Goal: Information Seeking & Learning: Learn about a topic

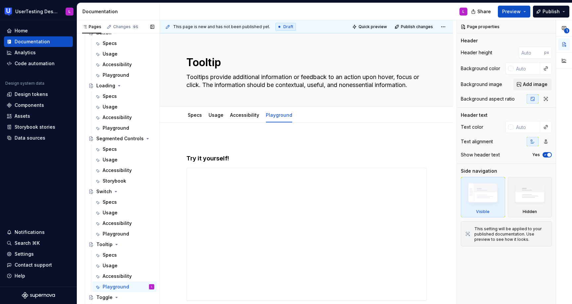
scroll to position [287, 0]
click at [115, 147] on div "Specs" at bounding box center [110, 148] width 14 height 7
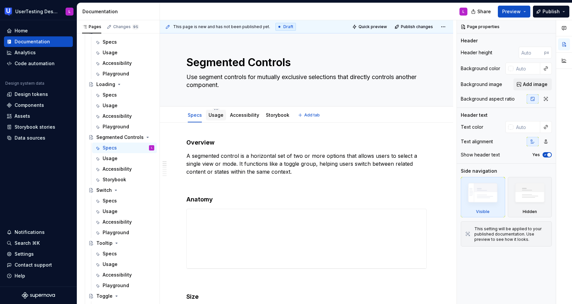
click at [212, 118] on div "Usage" at bounding box center [215, 115] width 15 height 7
click at [211, 117] on link "Usage" at bounding box center [215, 115] width 15 height 6
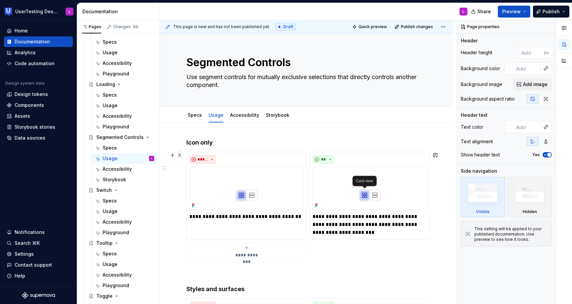
click at [180, 154] on span at bounding box center [179, 155] width 5 height 9
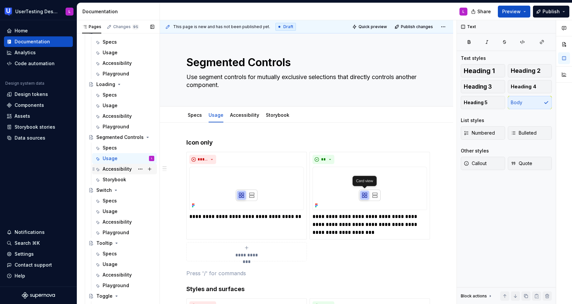
click at [115, 170] on div "Accessibility" at bounding box center [117, 169] width 29 height 7
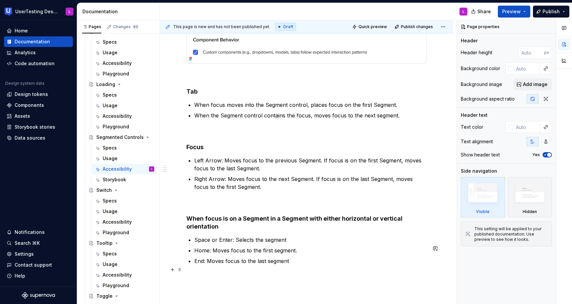
scroll to position [803, 0]
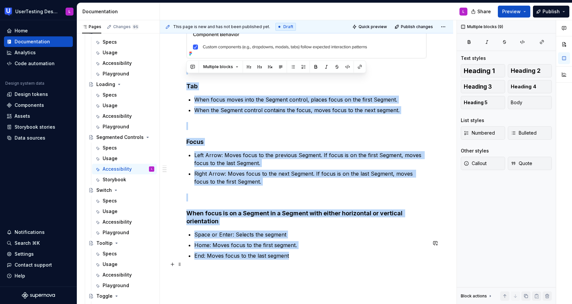
drag, startPoint x: 203, startPoint y: 79, endPoint x: 333, endPoint y: 269, distance: 229.3
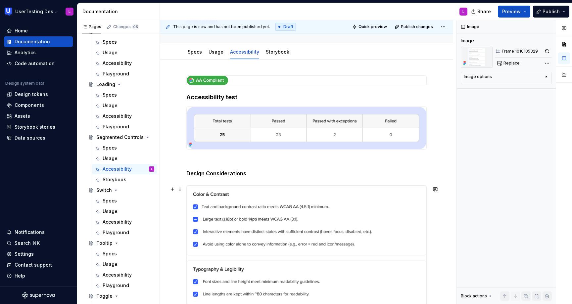
scroll to position [0, 0]
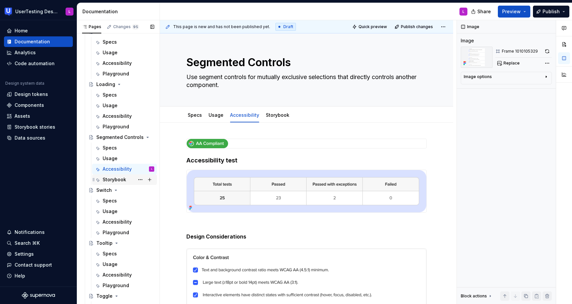
click at [117, 182] on div "Storybook" at bounding box center [114, 179] width 23 height 7
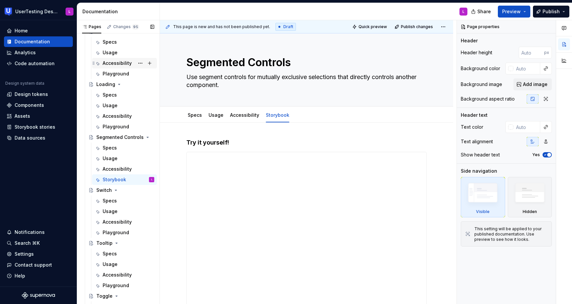
click at [119, 64] on div "Accessibility" at bounding box center [117, 63] width 29 height 7
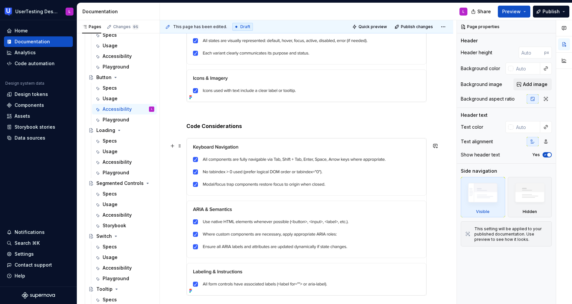
scroll to position [560, 0]
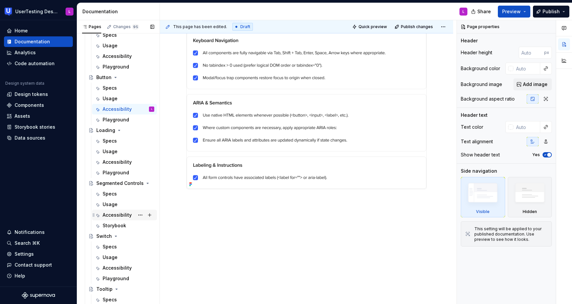
click at [123, 213] on div "Accessibility" at bounding box center [117, 215] width 29 height 7
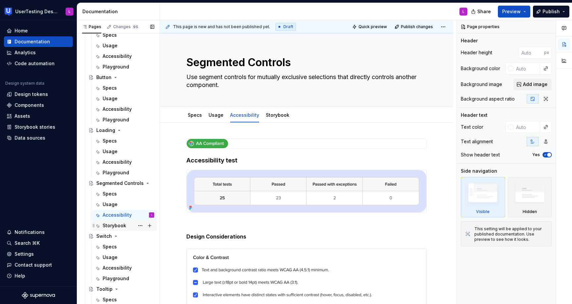
click at [118, 226] on div "Storybook" at bounding box center [114, 225] width 23 height 7
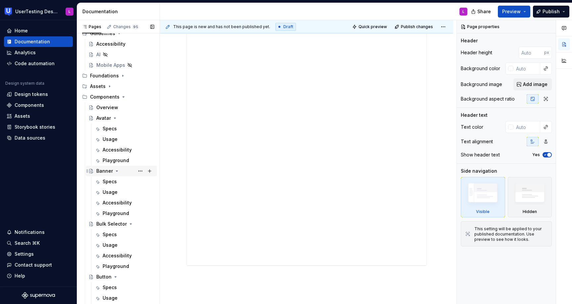
scroll to position [42, 0]
click at [118, 182] on div "Specs" at bounding box center [129, 180] width 52 height 9
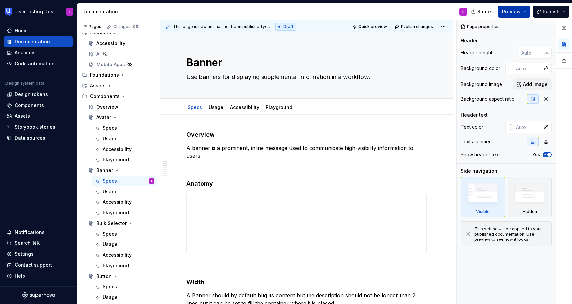
click at [520, 12] on span "Preview" at bounding box center [511, 11] width 19 height 7
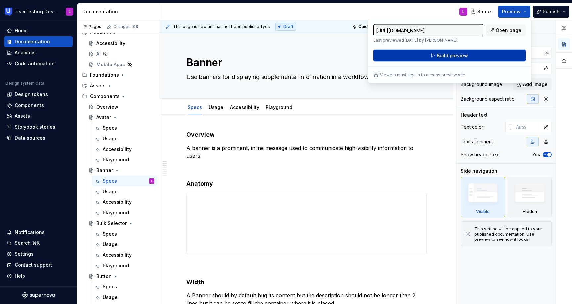
click at [483, 56] on button "Build preview" at bounding box center [449, 56] width 152 height 12
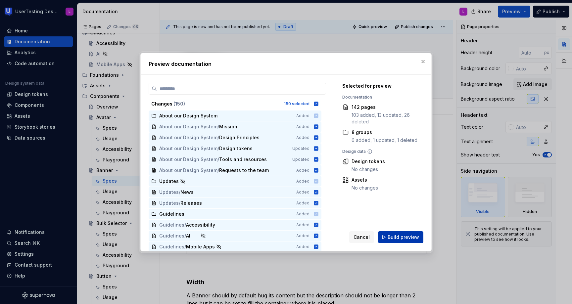
click at [396, 238] on span "Build preview" at bounding box center [403, 237] width 31 height 7
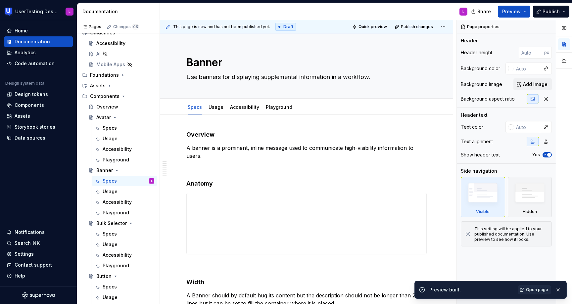
click at [533, 293] on link "Open page" at bounding box center [534, 289] width 33 height 9
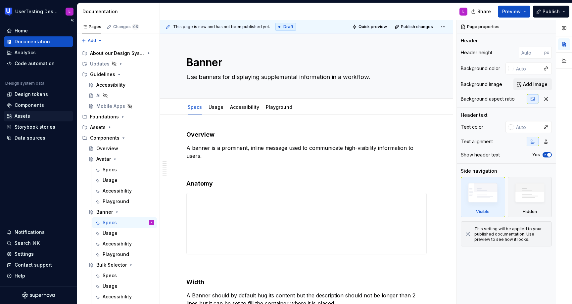
click at [25, 115] on div "Assets" at bounding box center [23, 116] width 16 height 7
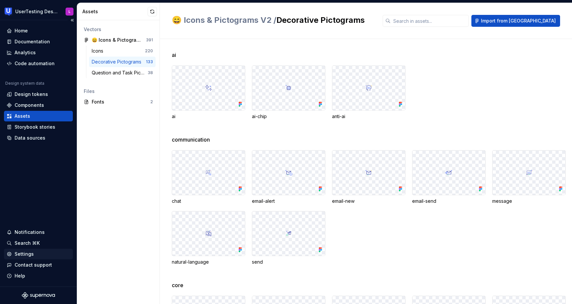
click at [29, 254] on div "Settings" at bounding box center [24, 254] width 19 height 7
click at [28, 31] on div "Home" at bounding box center [39, 30] width 64 height 7
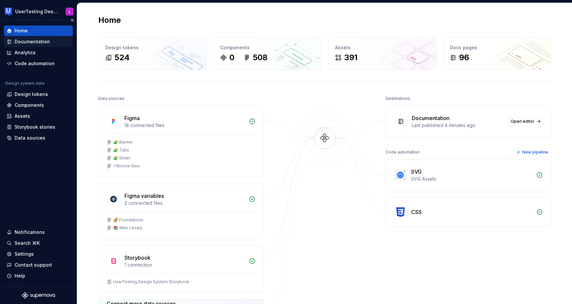
click at [35, 40] on div "Documentation" at bounding box center [32, 41] width 35 height 7
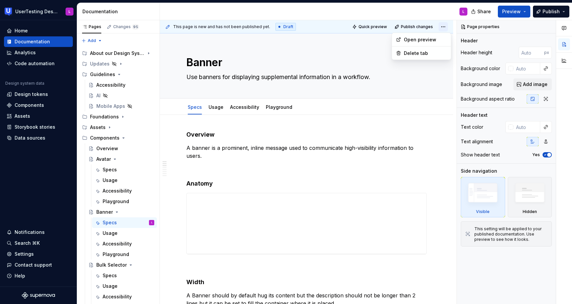
click at [446, 27] on html "UserTesting Design System L Home Documentation Analytics Code automation Design…" at bounding box center [286, 152] width 572 height 304
click at [142, 211] on button "Page tree" at bounding box center [140, 211] width 9 height 9
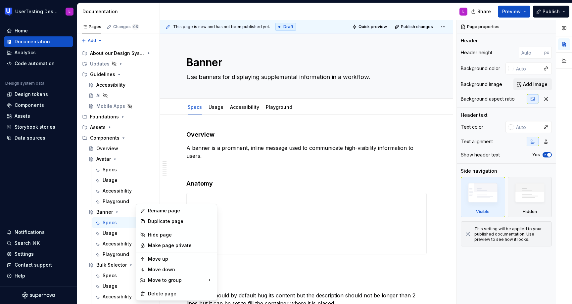
click at [170, 181] on html "UserTesting Design System L Home Documentation Analytics Code automation Design…" at bounding box center [286, 152] width 572 height 304
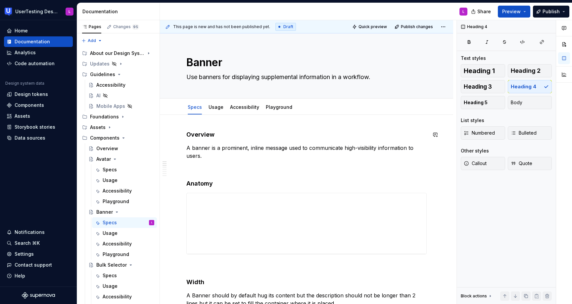
click at [198, 131] on h4 "Overview" at bounding box center [306, 135] width 240 height 8
click at [112, 25] on div "Changes 95" at bounding box center [123, 26] width 32 height 5
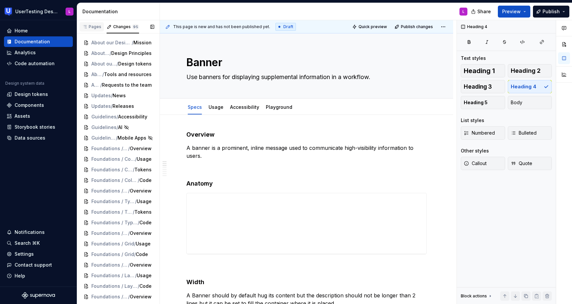
click at [89, 25] on div "Pages" at bounding box center [91, 26] width 19 height 5
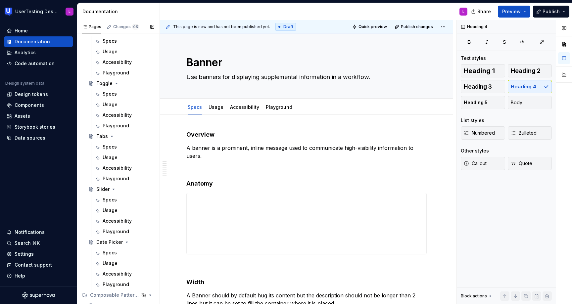
scroll to position [495, 0]
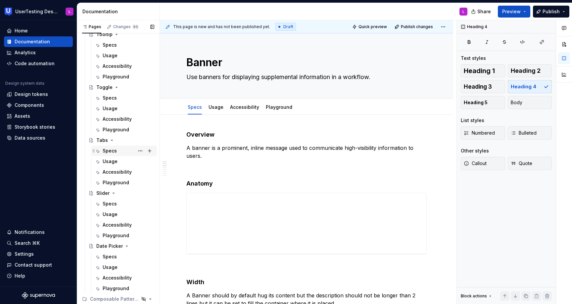
click at [110, 151] on div "Specs" at bounding box center [110, 151] width 14 height 7
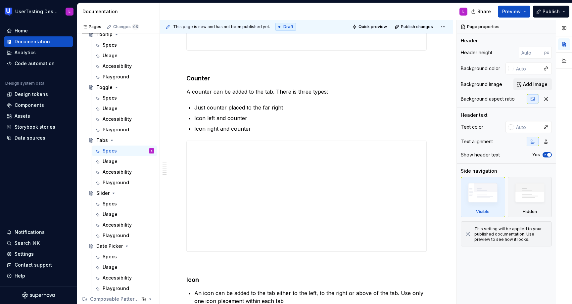
scroll to position [957, 0]
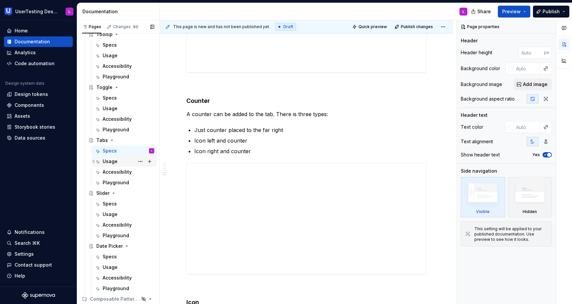
click at [114, 159] on div "Usage" at bounding box center [110, 161] width 15 height 7
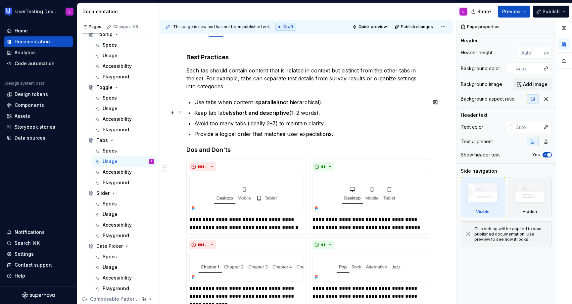
scroll to position [79, 0]
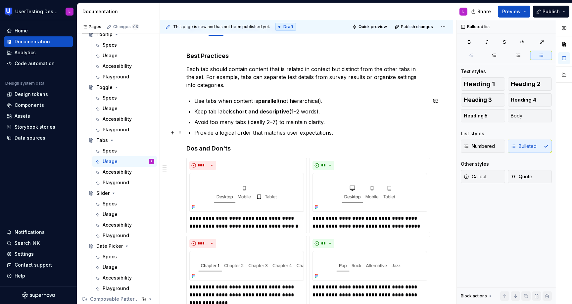
click at [340, 133] on p "Provide a logical order that matches user expectations." at bounding box center [310, 133] width 232 height 8
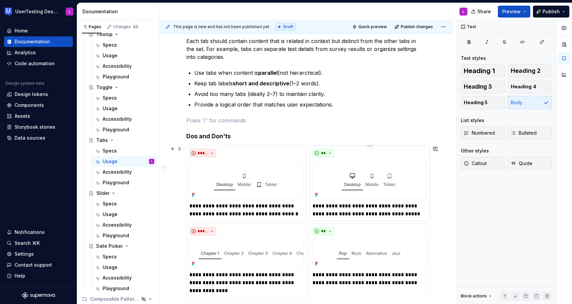
scroll to position [0, 0]
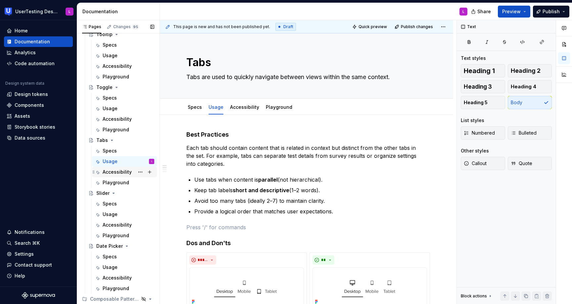
click at [121, 172] on div "Accessibility" at bounding box center [117, 172] width 29 height 7
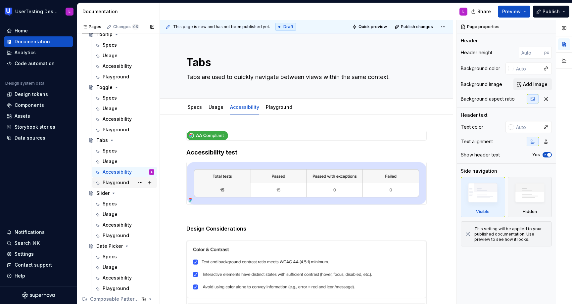
click at [110, 183] on div "Playground" at bounding box center [116, 182] width 26 height 7
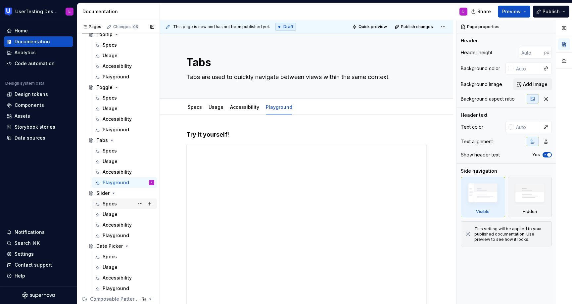
click at [110, 202] on div "Specs" at bounding box center [110, 204] width 14 height 7
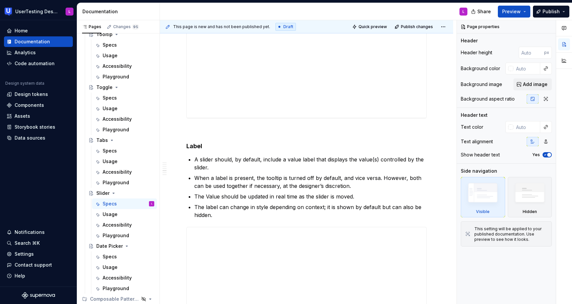
scroll to position [538, 0]
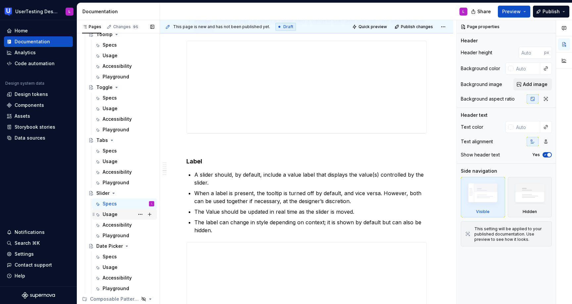
click at [109, 217] on div "Usage" at bounding box center [110, 214] width 15 height 7
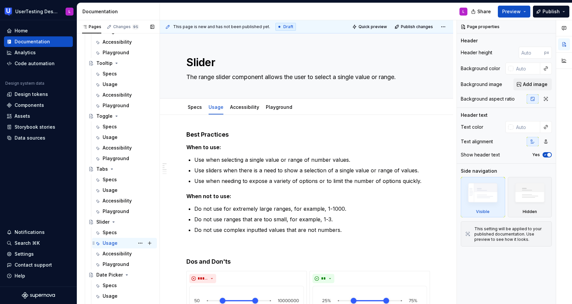
scroll to position [470, 0]
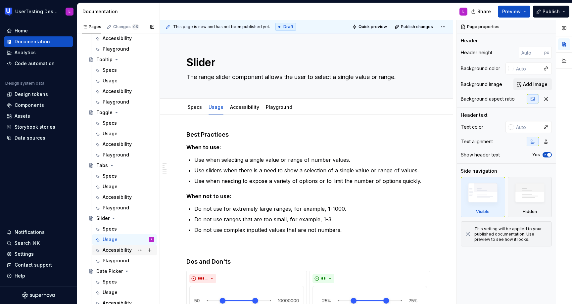
click at [119, 252] on div "Accessibility" at bounding box center [117, 250] width 29 height 7
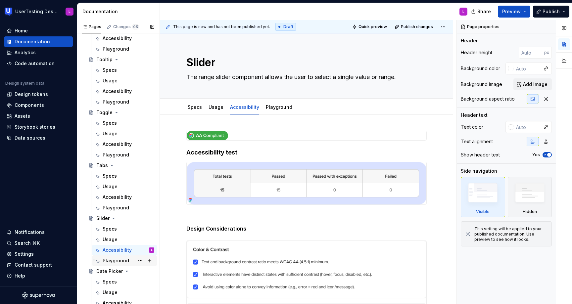
click at [115, 263] on div "Playground" at bounding box center [116, 260] width 26 height 7
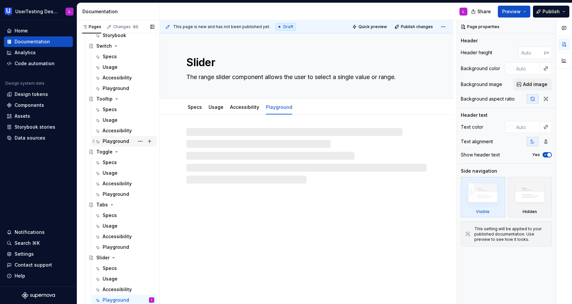
scroll to position [426, 0]
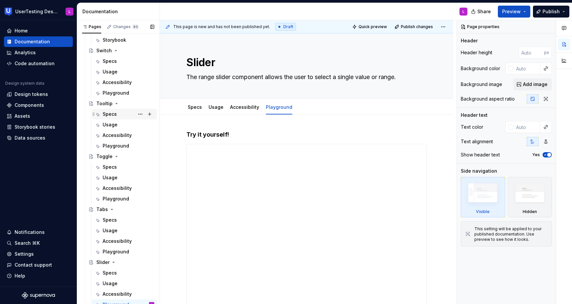
click at [115, 117] on div "Specs" at bounding box center [110, 114] width 14 height 7
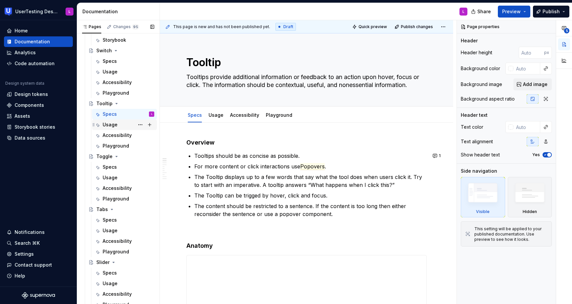
click at [114, 127] on div "Usage" at bounding box center [110, 124] width 15 height 7
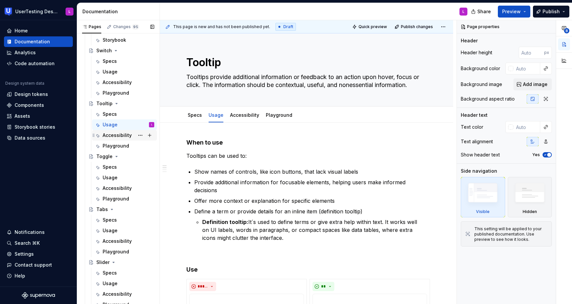
click at [113, 136] on div "Accessibility" at bounding box center [117, 135] width 29 height 7
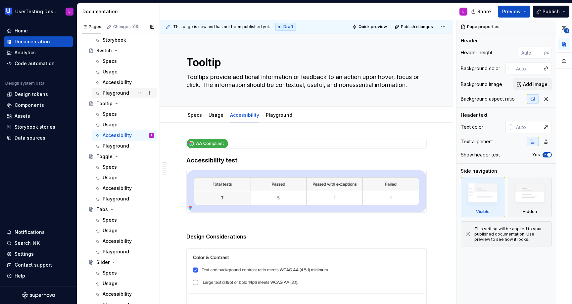
click at [126, 93] on div "Playground" at bounding box center [116, 93] width 26 height 7
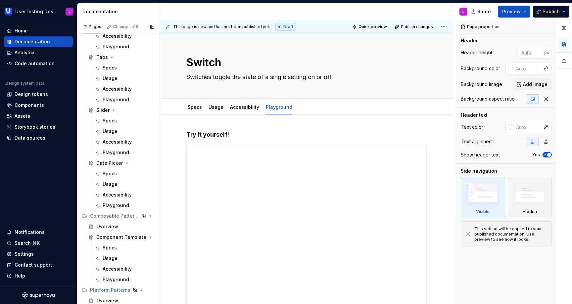
scroll to position [600, 0]
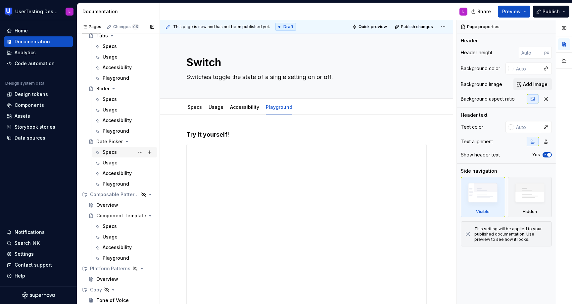
click at [114, 154] on div "Specs" at bounding box center [110, 152] width 14 height 7
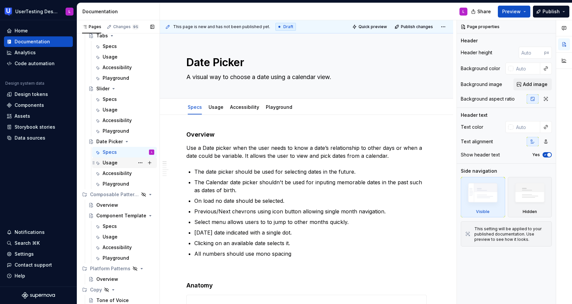
click at [114, 164] on div "Usage" at bounding box center [110, 163] width 15 height 7
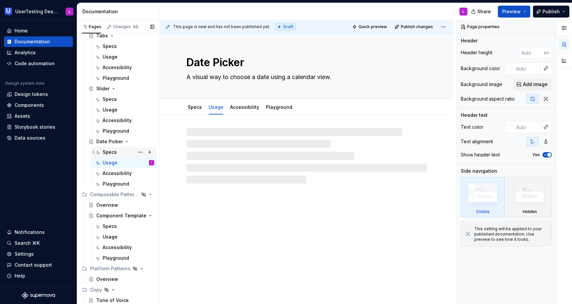
click at [111, 153] on div "Specs" at bounding box center [110, 152] width 14 height 7
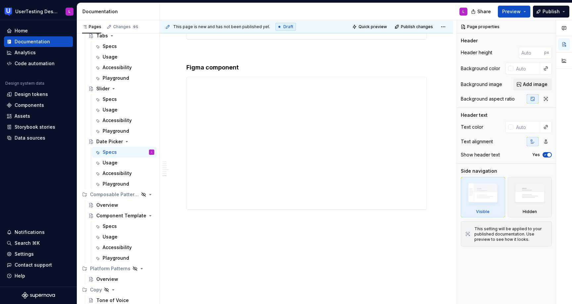
scroll to position [2114, 0]
click at [121, 164] on div "Usage" at bounding box center [129, 162] width 52 height 9
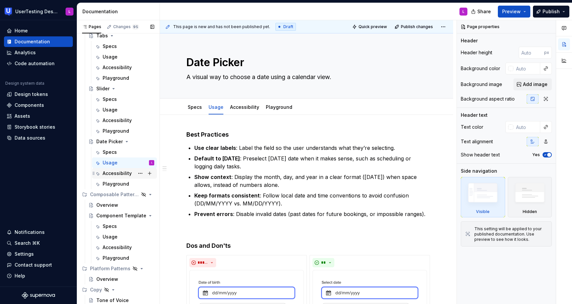
click at [118, 173] on div "Accessibility" at bounding box center [117, 173] width 29 height 7
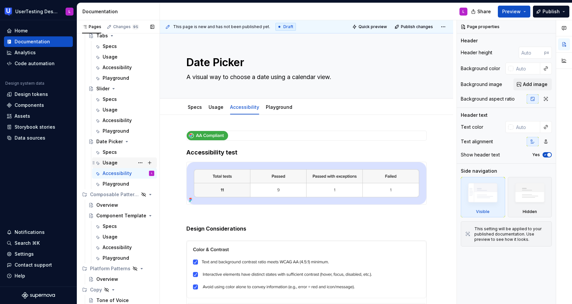
click at [115, 162] on div "Usage" at bounding box center [110, 163] width 15 height 7
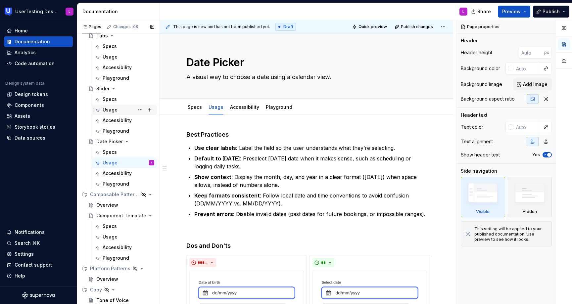
click at [122, 112] on div "Usage" at bounding box center [129, 109] width 52 height 9
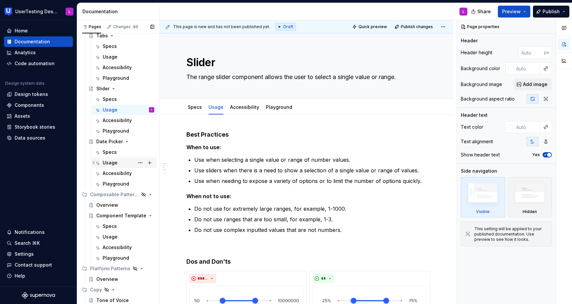
click at [119, 162] on div "Usage" at bounding box center [129, 162] width 52 height 9
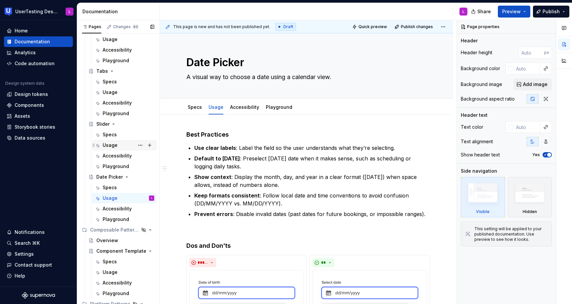
scroll to position [560, 0]
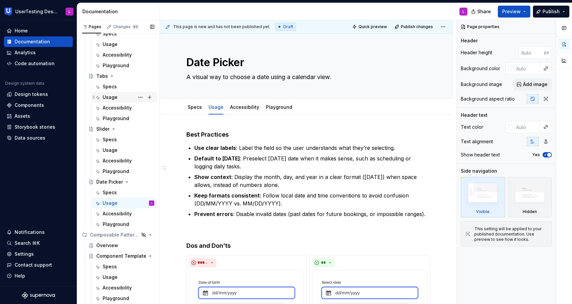
click at [123, 96] on div "Usage" at bounding box center [129, 97] width 52 height 9
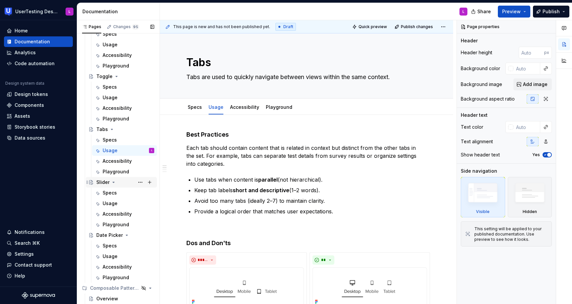
scroll to position [497, 0]
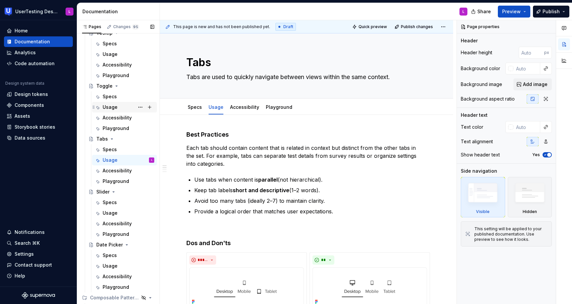
click at [127, 109] on div "Usage" at bounding box center [129, 107] width 52 height 9
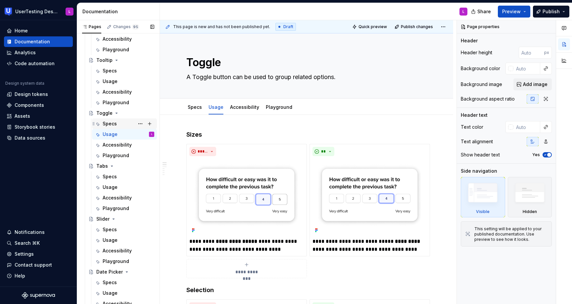
scroll to position [468, 0]
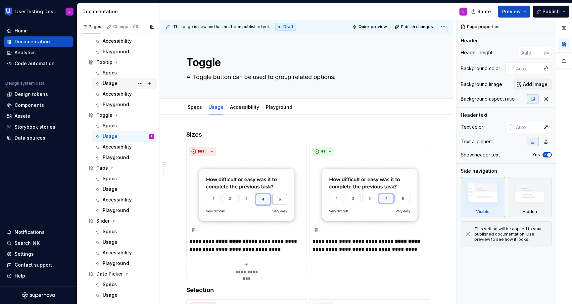
click at [120, 82] on div "Usage" at bounding box center [129, 83] width 52 height 9
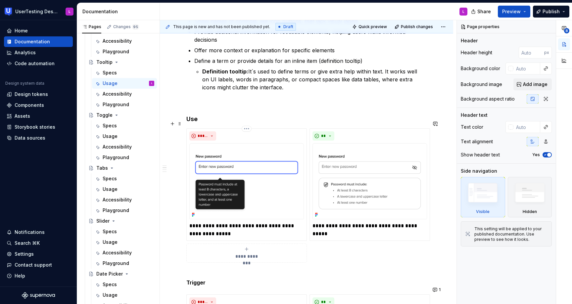
scroll to position [140, 0]
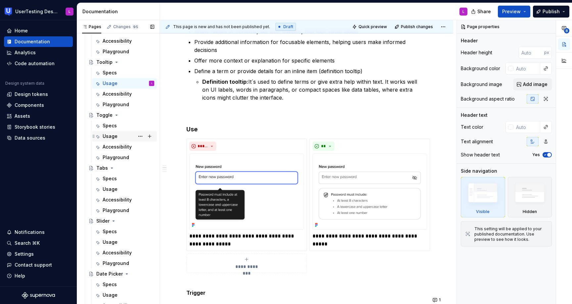
click at [119, 134] on div "Usage" at bounding box center [129, 136] width 52 height 9
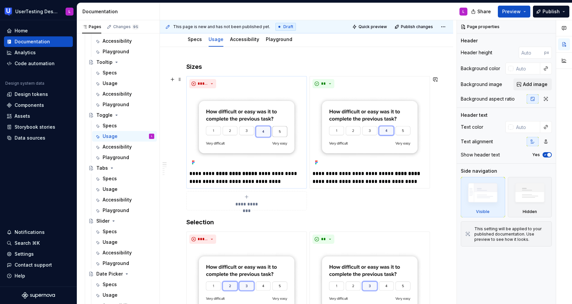
scroll to position [59, 0]
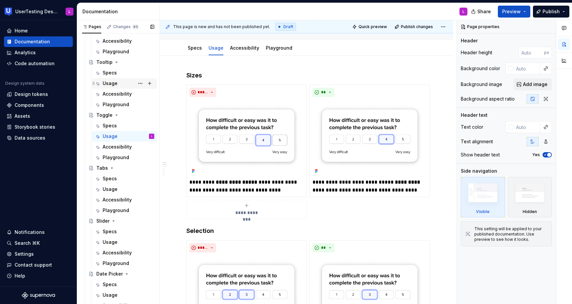
click at [119, 84] on div "Usage" at bounding box center [129, 83] width 52 height 9
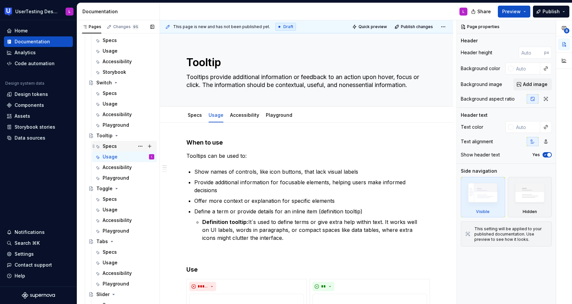
scroll to position [385, 0]
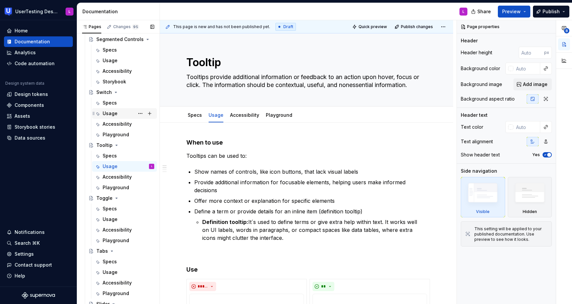
click at [115, 112] on div "Usage" at bounding box center [110, 113] width 15 height 7
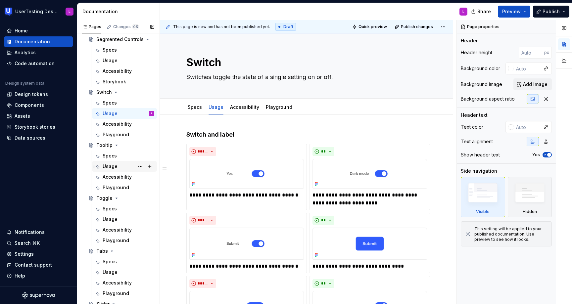
click at [112, 164] on div "Usage" at bounding box center [110, 166] width 15 height 7
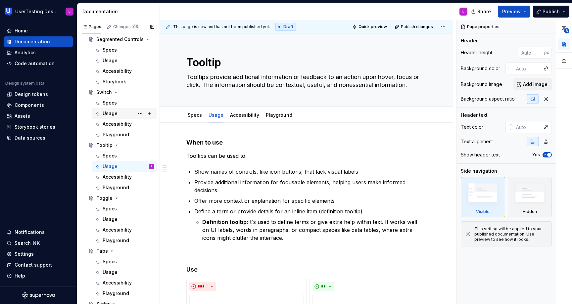
click at [116, 113] on div "Usage" at bounding box center [110, 113] width 15 height 7
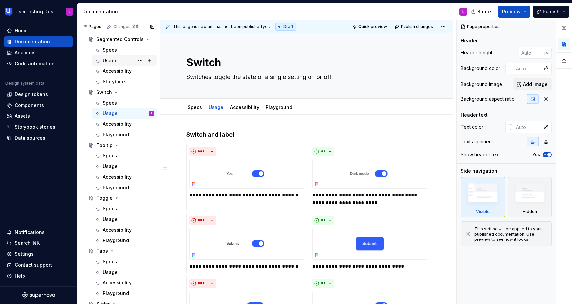
click at [118, 62] on div "Usage" at bounding box center [129, 60] width 52 height 9
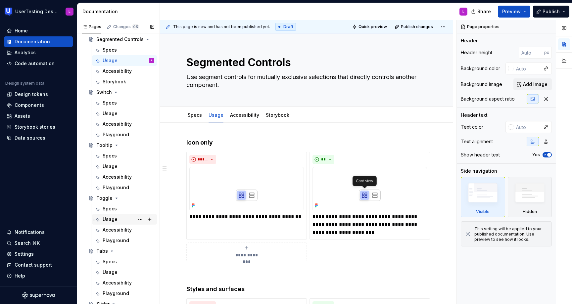
click at [119, 219] on div "Usage" at bounding box center [129, 219] width 52 height 9
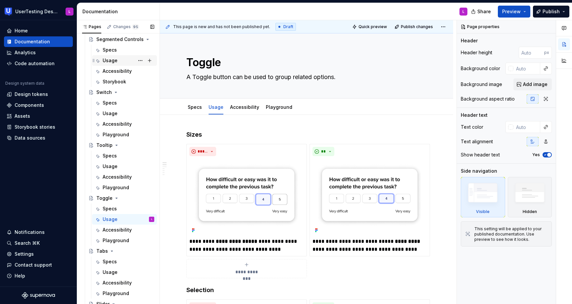
click at [120, 58] on div "Usage" at bounding box center [129, 60] width 52 height 9
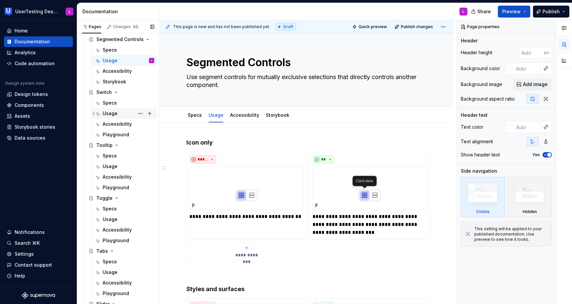
click at [114, 112] on div "Usage" at bounding box center [110, 113] width 15 height 7
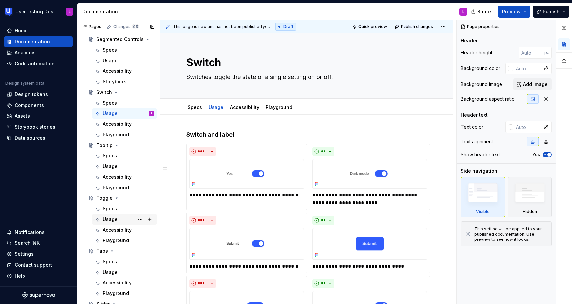
click at [116, 220] on div "Usage" at bounding box center [110, 219] width 15 height 7
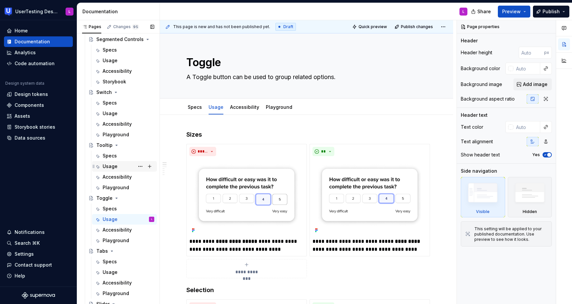
click at [118, 165] on div "Usage" at bounding box center [129, 166] width 52 height 9
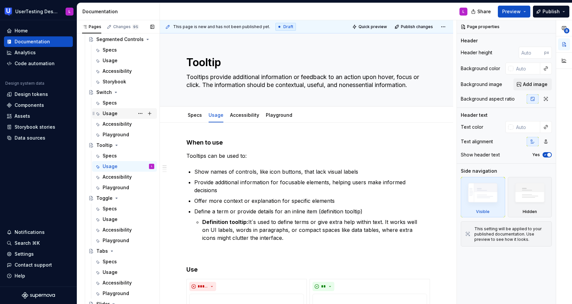
click at [122, 115] on div "Usage" at bounding box center [129, 113] width 52 height 9
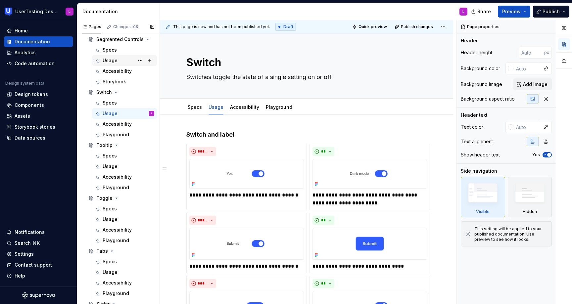
click at [117, 59] on div "Usage" at bounding box center [129, 60] width 52 height 9
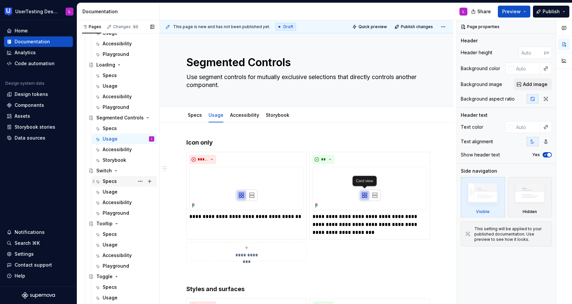
scroll to position [305, 0]
click at [125, 84] on div "Usage" at bounding box center [129, 86] width 52 height 9
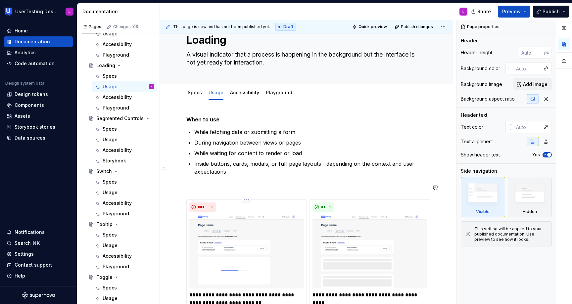
scroll to position [23, 0]
click at [180, 205] on span at bounding box center [179, 202] width 5 height 9
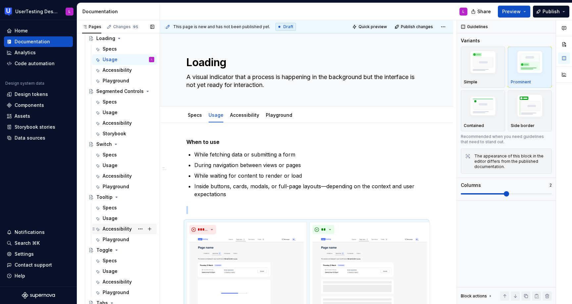
scroll to position [333, 0]
click at [110, 270] on div "Usage" at bounding box center [110, 270] width 15 height 7
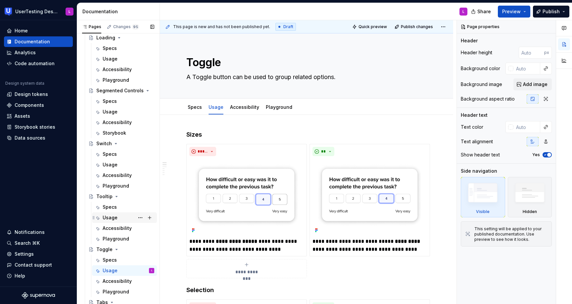
click at [116, 216] on div "Usage" at bounding box center [110, 217] width 15 height 7
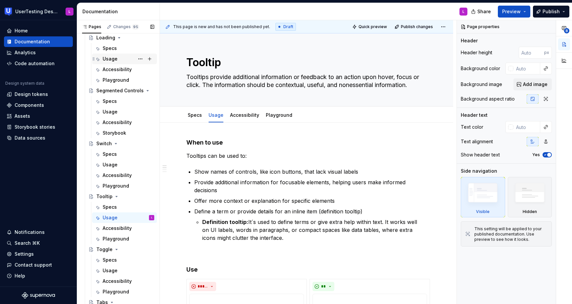
click at [114, 58] on div "Usage" at bounding box center [110, 59] width 15 height 7
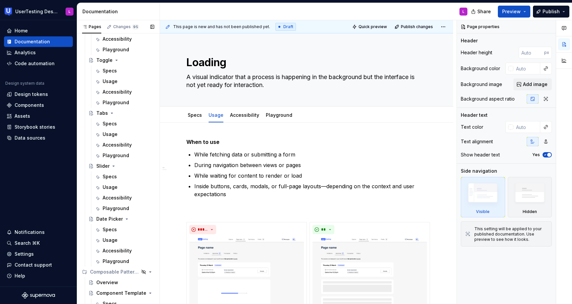
scroll to position [560, 0]
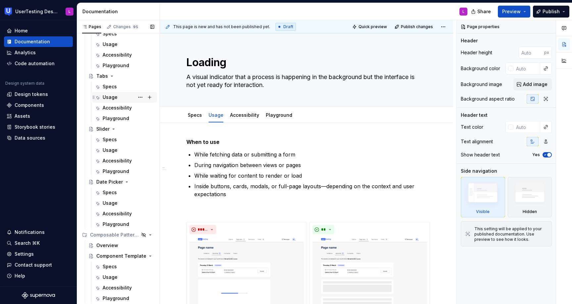
click at [120, 93] on div "Usage" at bounding box center [129, 97] width 52 height 9
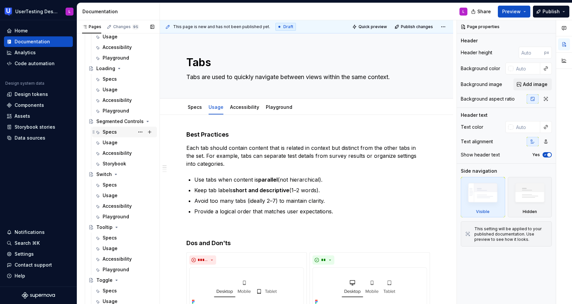
scroll to position [301, 0]
click at [121, 89] on div "Usage" at bounding box center [129, 91] width 52 height 9
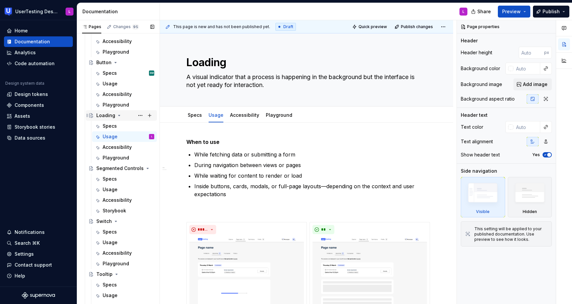
scroll to position [233, 0]
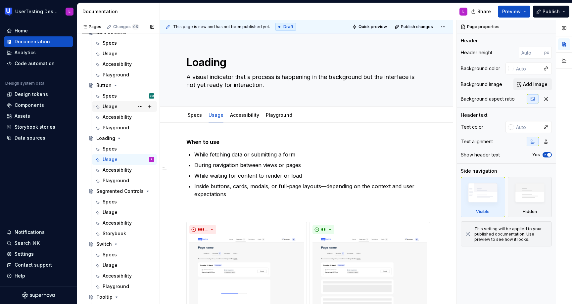
click at [119, 111] on div "Usage" at bounding box center [129, 106] width 52 height 9
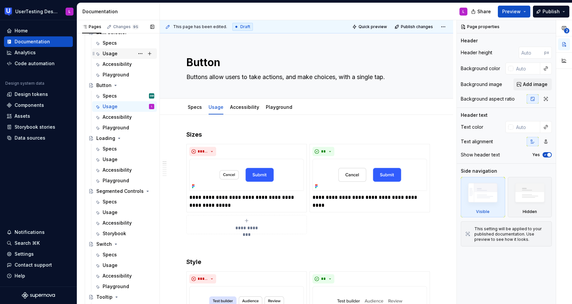
click at [122, 53] on div "Usage" at bounding box center [129, 53] width 52 height 9
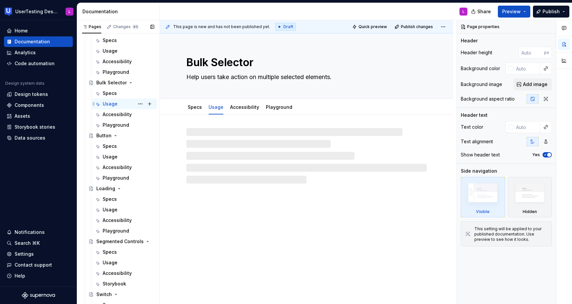
scroll to position [180, 0]
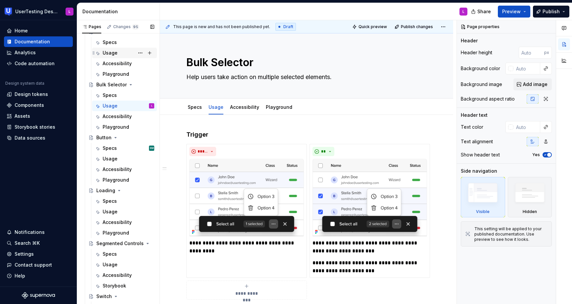
click at [125, 52] on div "Usage" at bounding box center [129, 52] width 52 height 9
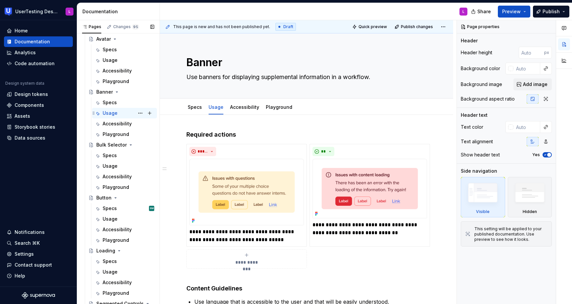
scroll to position [114, 0]
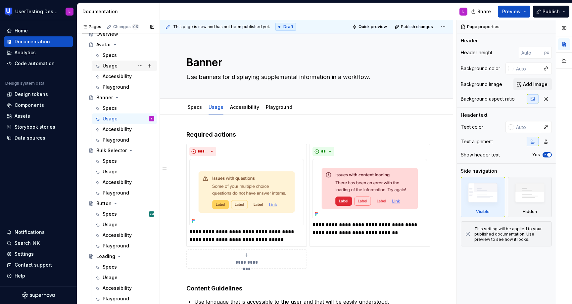
click at [116, 68] on div "Usage" at bounding box center [110, 66] width 15 height 7
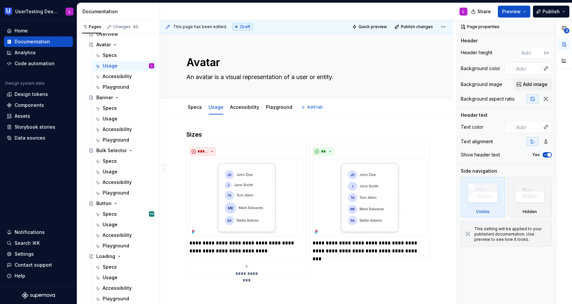
type textarea "*"
